Goal: Check status: Check status

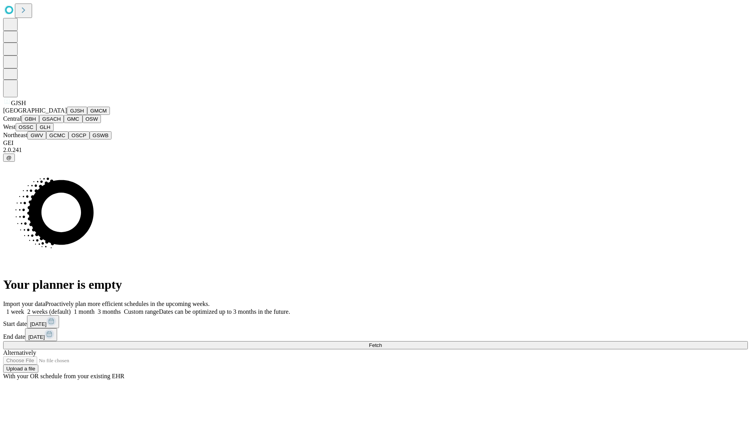
click at [67, 115] on button "GJSH" at bounding box center [77, 111] width 20 height 8
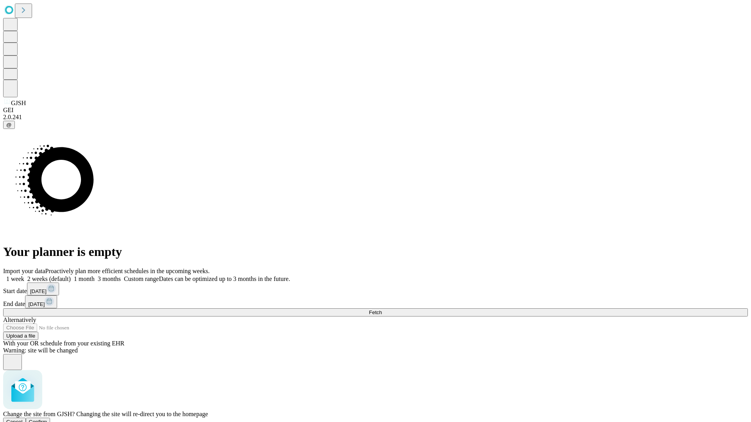
click at [47, 419] on span "Confirm" at bounding box center [38, 422] width 18 height 6
click at [71, 276] on label "2 weeks (default)" at bounding box center [47, 279] width 47 height 7
click at [382, 310] on span "Fetch" at bounding box center [375, 313] width 13 height 6
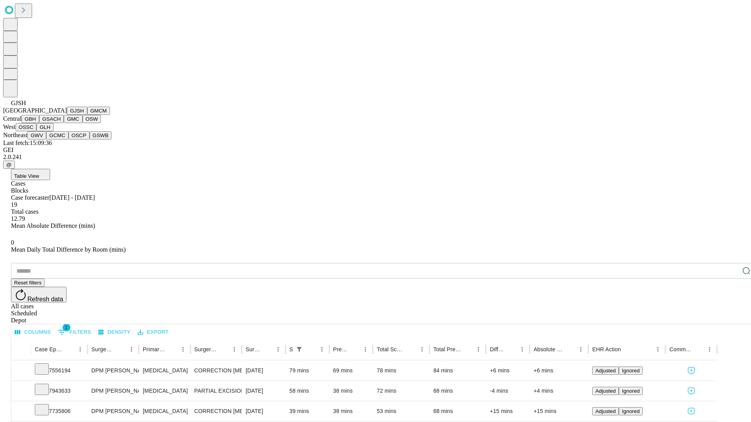
click at [87, 115] on button "GMCM" at bounding box center [98, 111] width 23 height 8
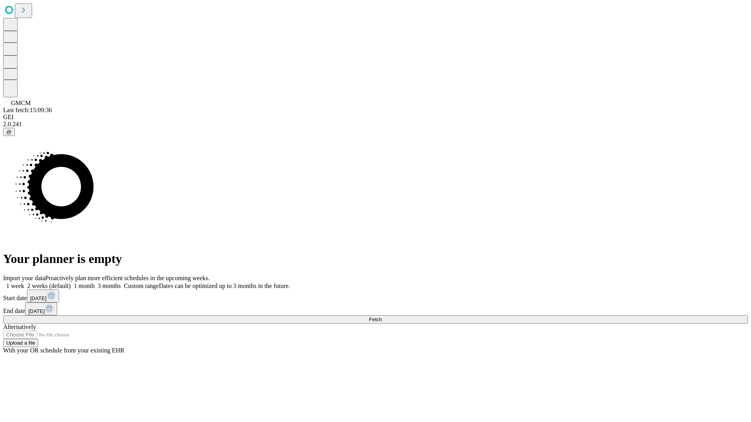
click at [71, 283] on label "2 weeks (default)" at bounding box center [47, 286] width 47 height 7
click at [382, 317] on span "Fetch" at bounding box center [375, 320] width 13 height 6
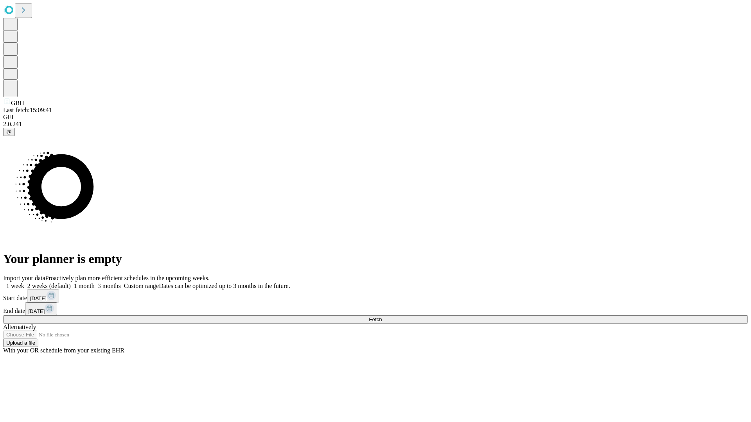
click at [71, 283] on label "2 weeks (default)" at bounding box center [47, 286] width 47 height 7
click at [382, 317] on span "Fetch" at bounding box center [375, 320] width 13 height 6
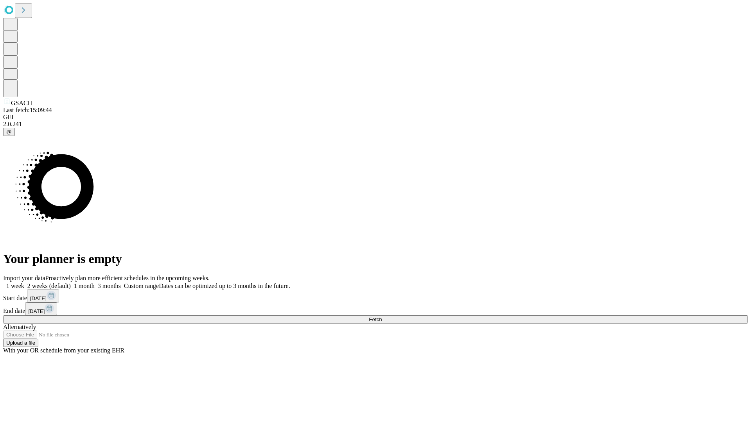
click at [71, 283] on label "2 weeks (default)" at bounding box center [47, 286] width 47 height 7
click at [382, 317] on span "Fetch" at bounding box center [375, 320] width 13 height 6
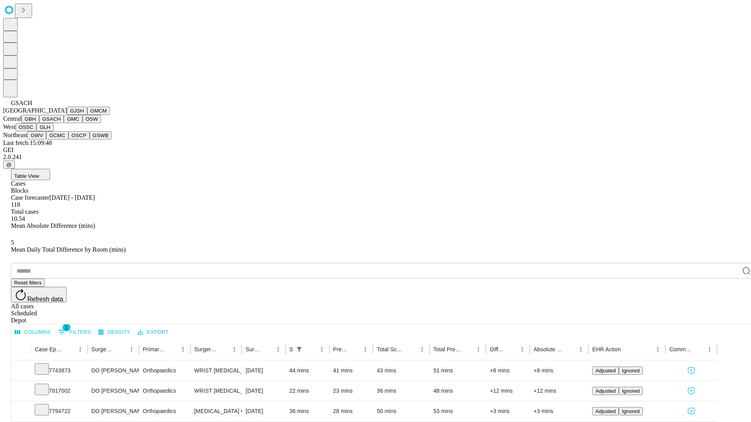
click at [64, 123] on button "GMC" at bounding box center [73, 119] width 18 height 8
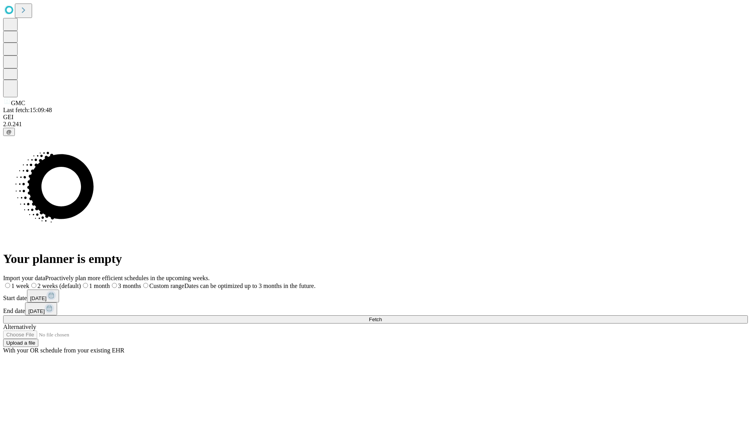
click at [81, 283] on label "2 weeks (default)" at bounding box center [55, 286] width 52 height 7
click at [382, 317] on span "Fetch" at bounding box center [375, 320] width 13 height 6
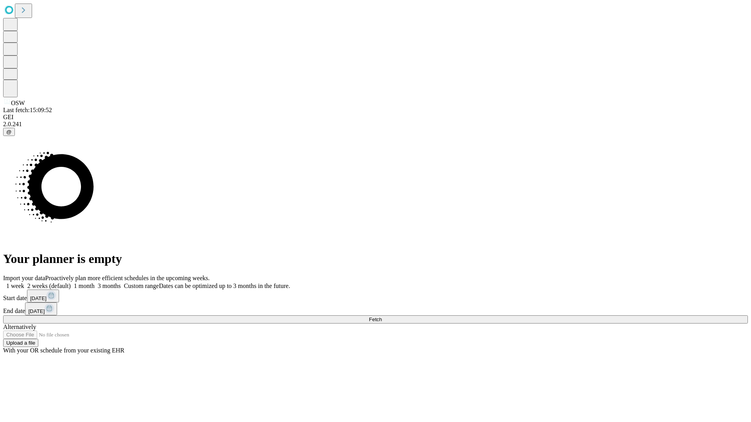
click at [382, 317] on span "Fetch" at bounding box center [375, 320] width 13 height 6
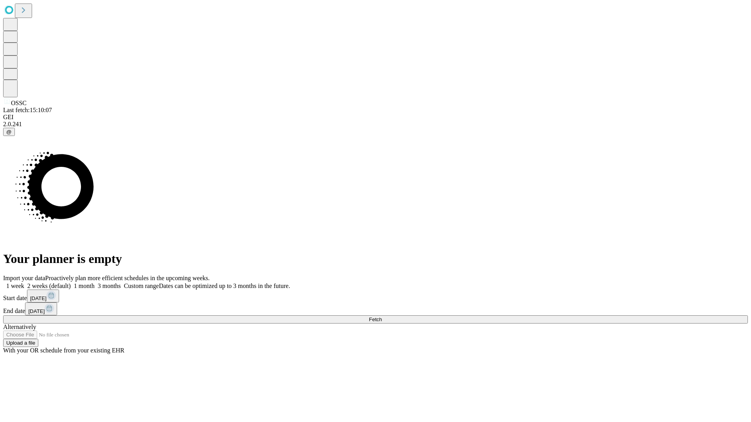
click at [71, 283] on label "2 weeks (default)" at bounding box center [47, 286] width 47 height 7
click at [382, 317] on span "Fetch" at bounding box center [375, 320] width 13 height 6
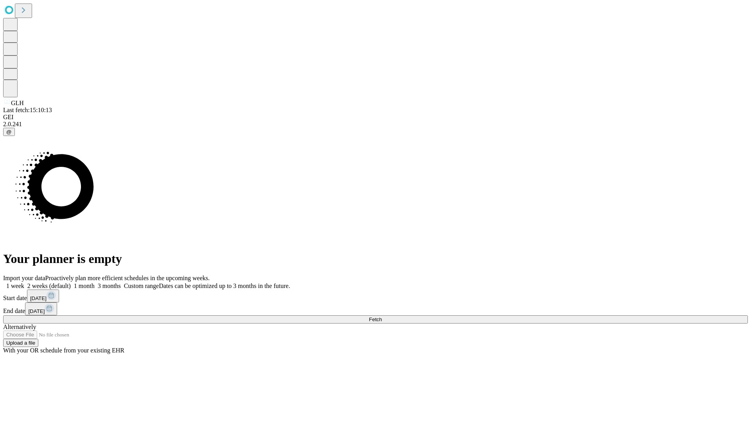
click at [71, 283] on label "2 weeks (default)" at bounding box center [47, 286] width 47 height 7
click at [382, 317] on span "Fetch" at bounding box center [375, 320] width 13 height 6
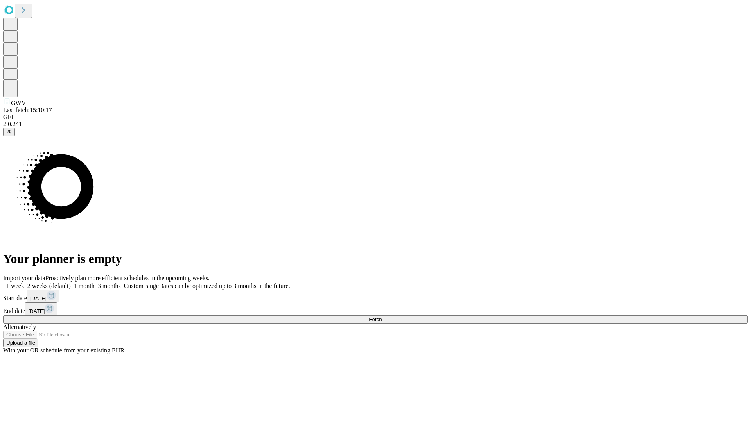
click at [71, 283] on label "2 weeks (default)" at bounding box center [47, 286] width 47 height 7
click at [382, 317] on span "Fetch" at bounding box center [375, 320] width 13 height 6
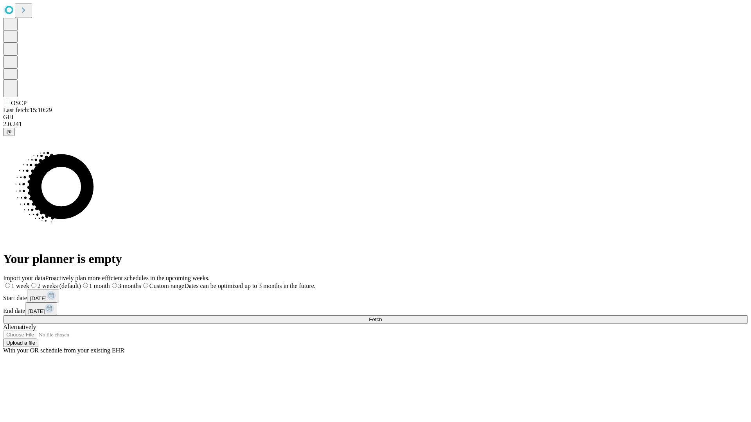
click at [81, 283] on label "2 weeks (default)" at bounding box center [55, 286] width 52 height 7
click at [382, 317] on span "Fetch" at bounding box center [375, 320] width 13 height 6
